Goal: Navigation & Orientation: Find specific page/section

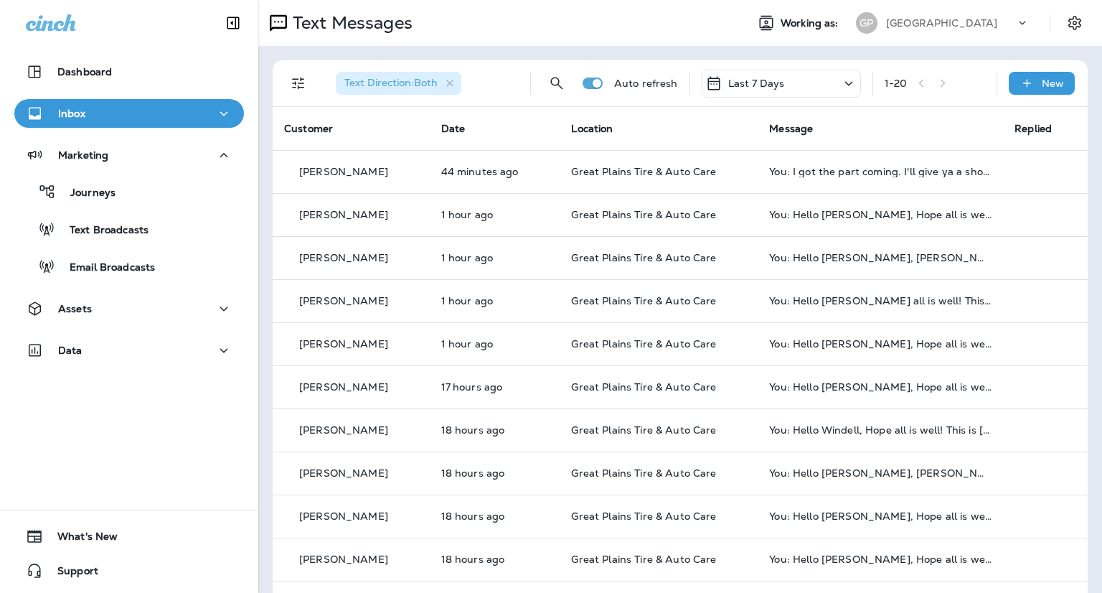
click at [138, 110] on div "Inbox" at bounding box center [129, 114] width 207 height 18
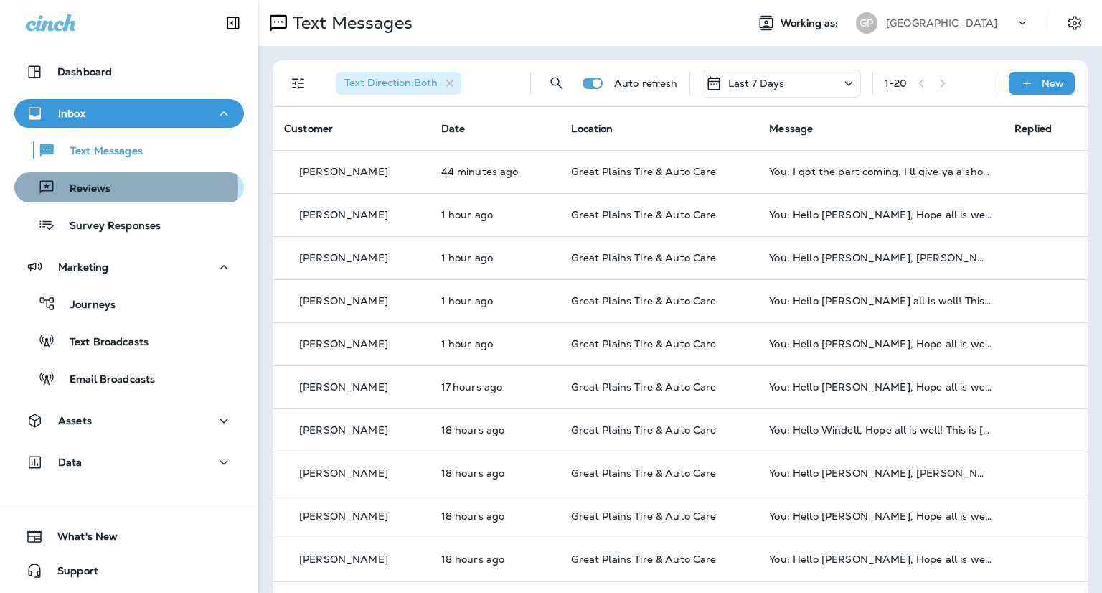
click at [100, 187] on p "Reviews" at bounding box center [82, 189] width 55 height 14
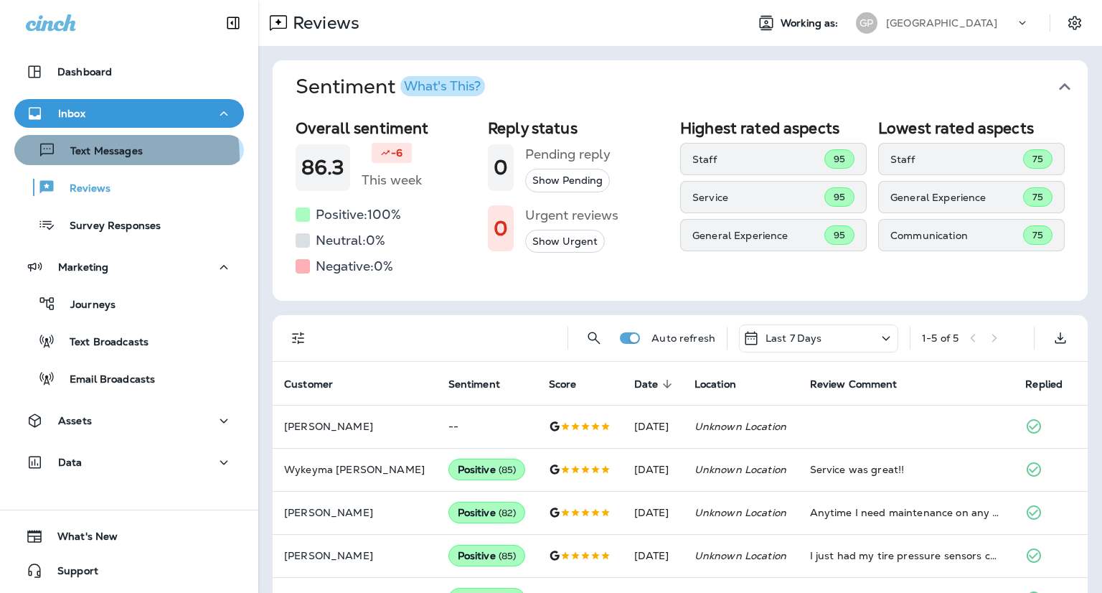
click at [108, 156] on p "Text Messages" at bounding box center [99, 152] width 87 height 14
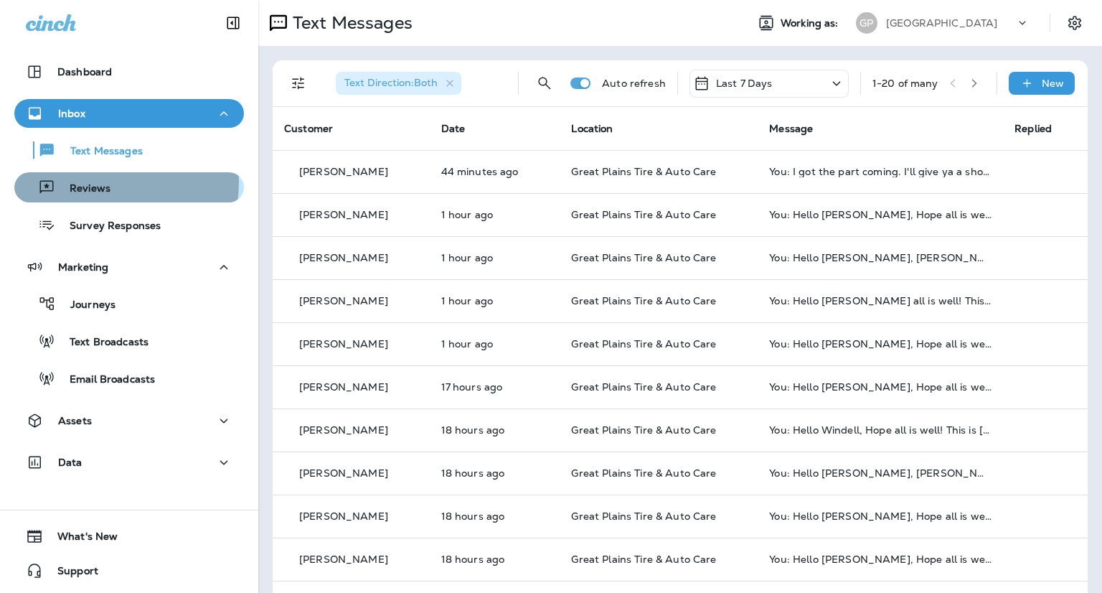
click at [93, 182] on p "Reviews" at bounding box center [82, 189] width 55 height 14
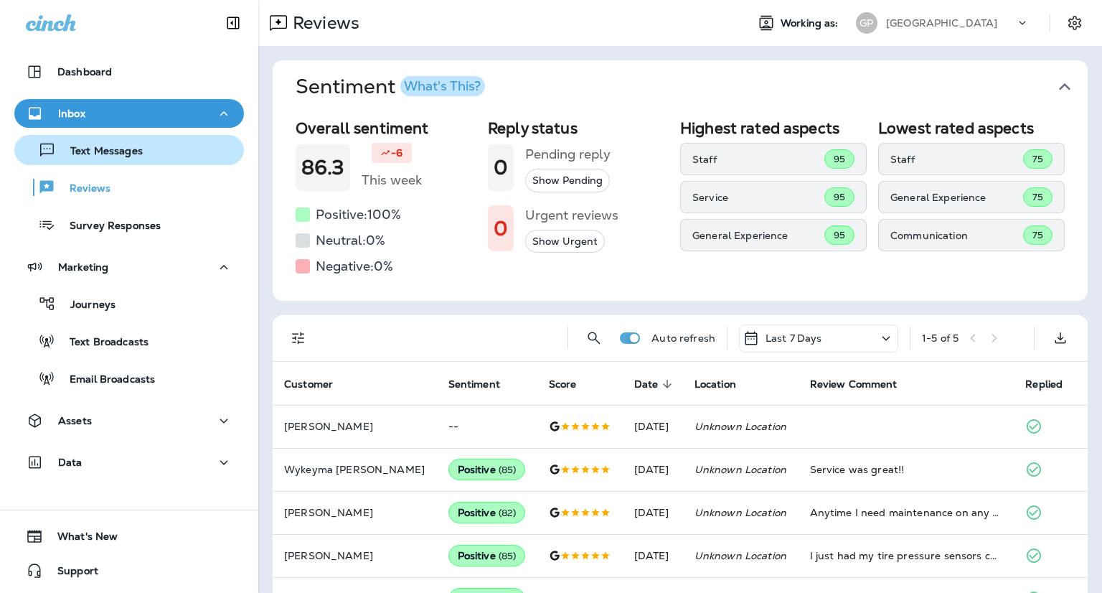
click at [101, 161] on button "Text Messages" at bounding box center [129, 150] width 230 height 30
